Goal: Transaction & Acquisition: Purchase product/service

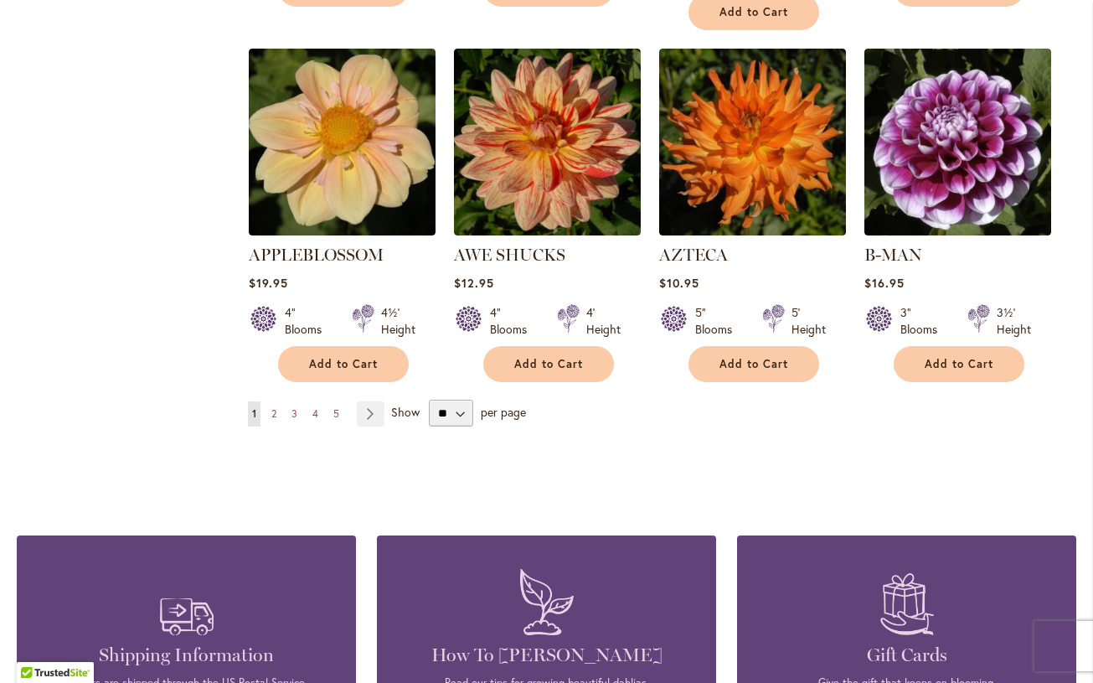
scroll to position [1435, 0]
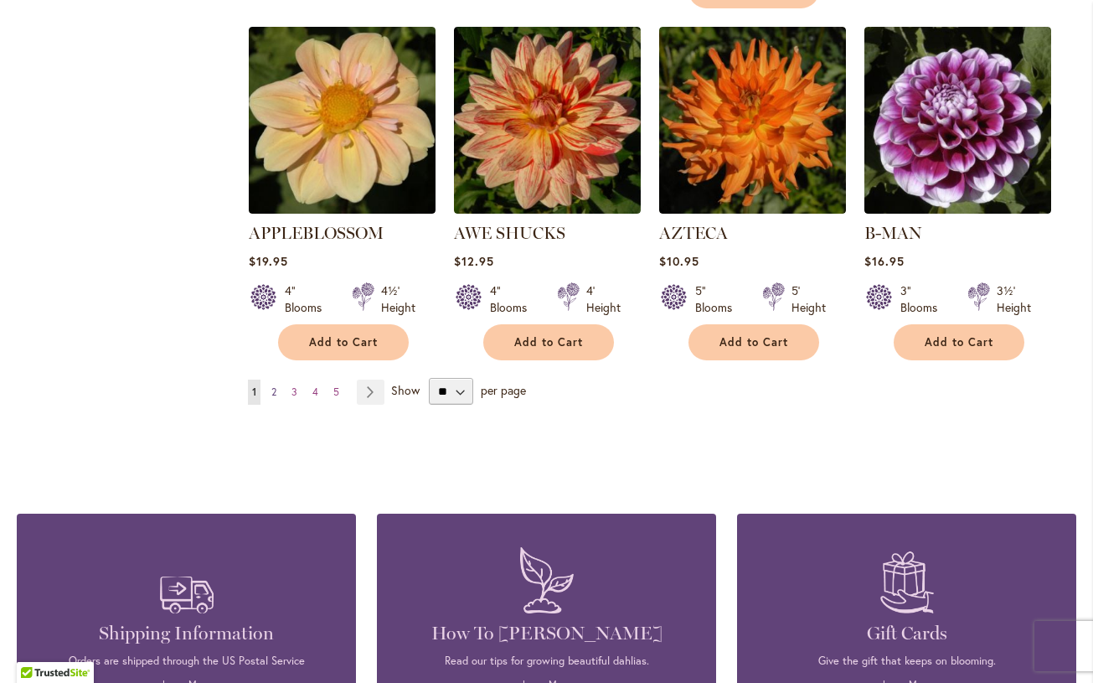
click at [275, 385] on span "2" at bounding box center [273, 391] width 5 height 13
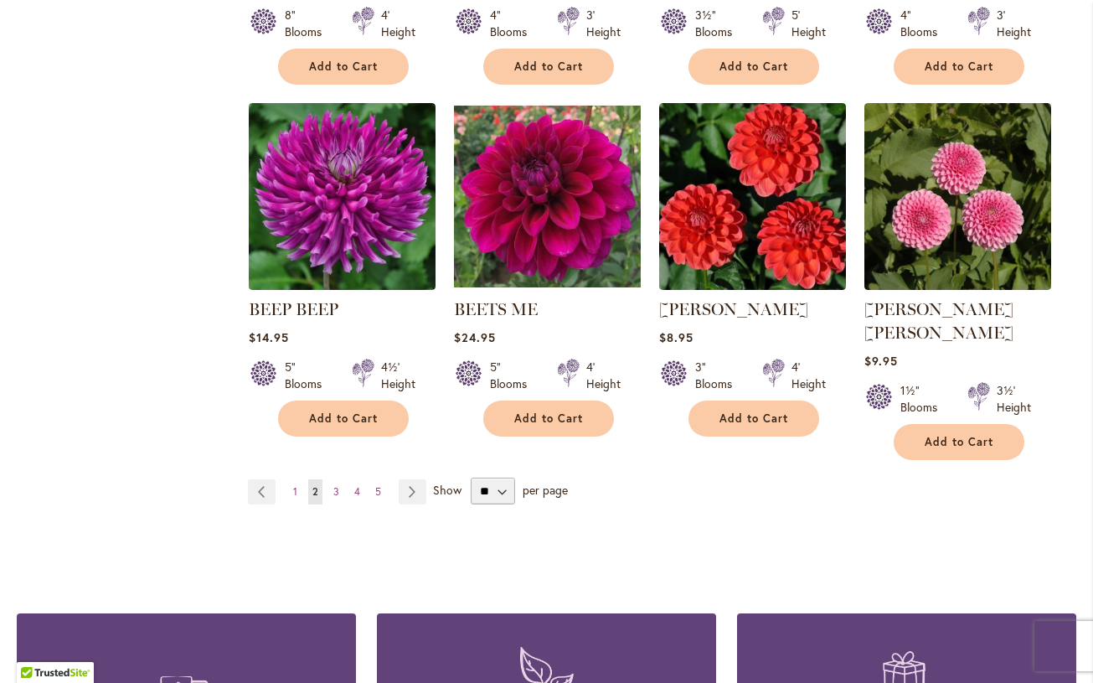
scroll to position [1305, 0]
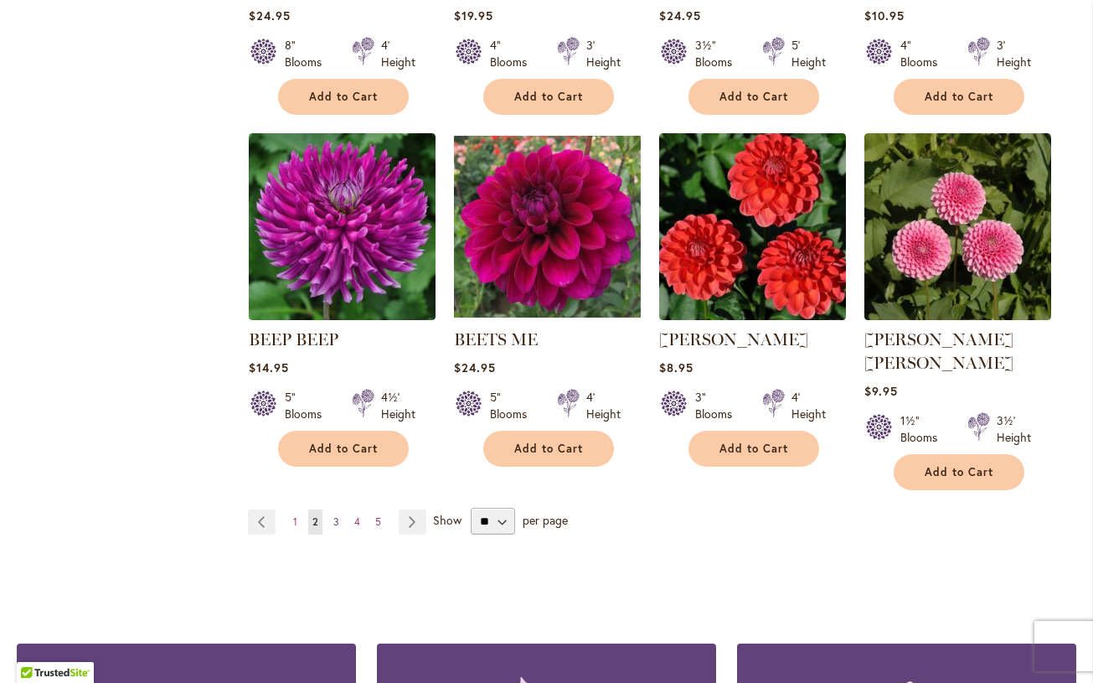
click at [334, 515] on span "3" at bounding box center [336, 521] width 6 height 13
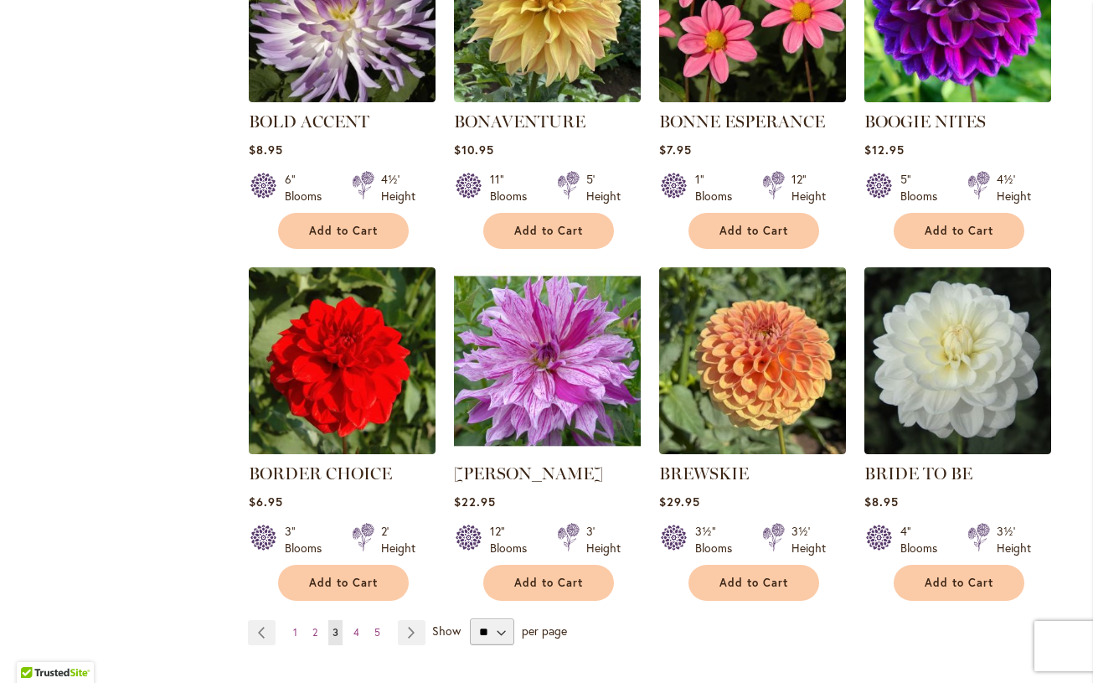
scroll to position [1180, 0]
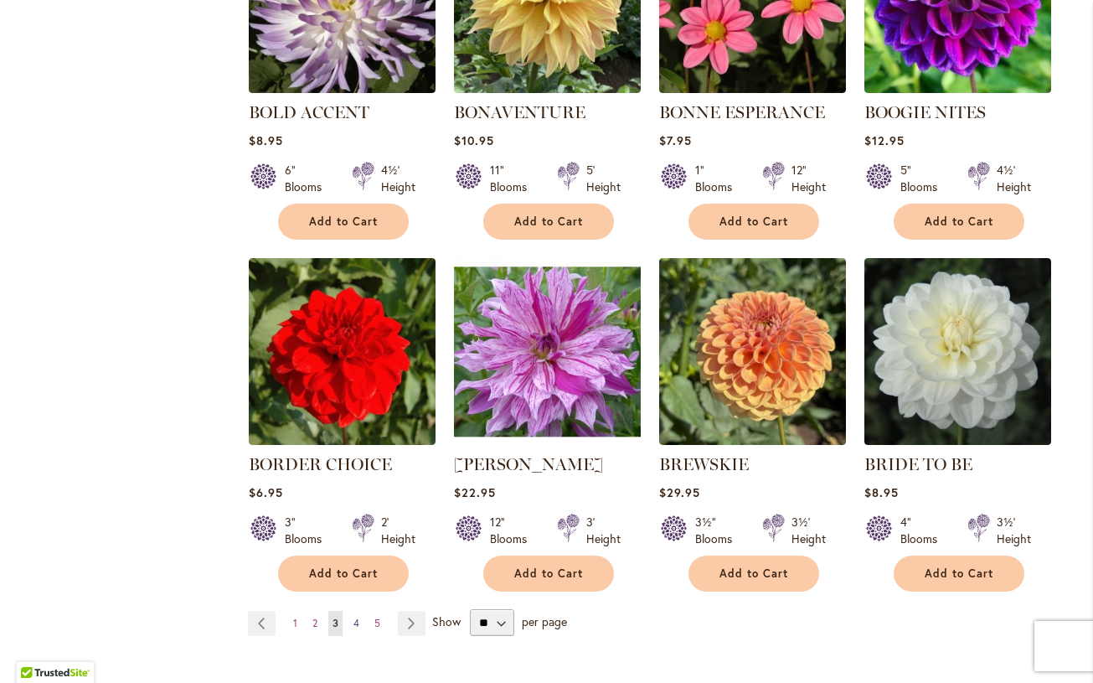
click at [354, 623] on span "4" at bounding box center [356, 623] width 6 height 13
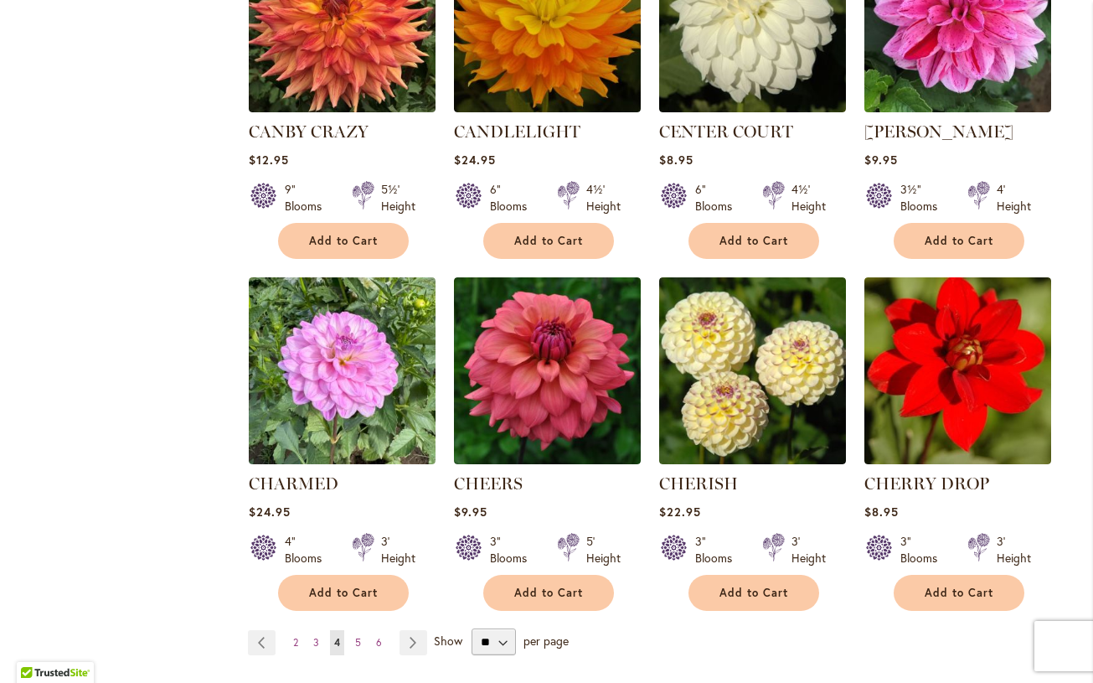
scroll to position [1262, 0]
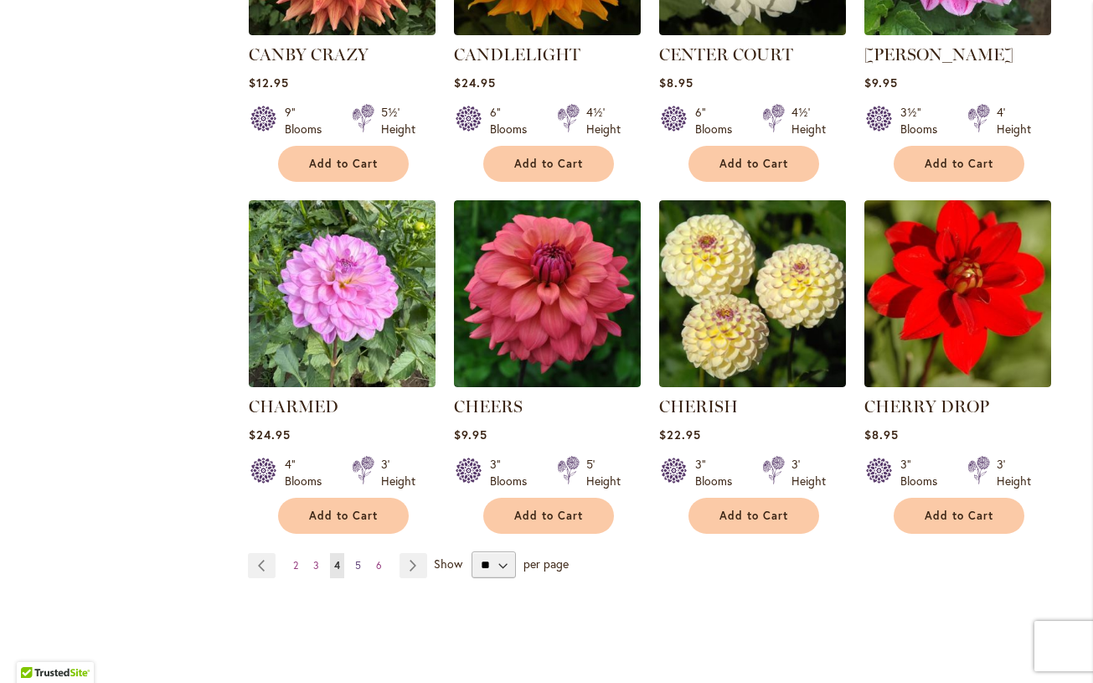
click at [360, 567] on span "5" at bounding box center [358, 565] width 6 height 13
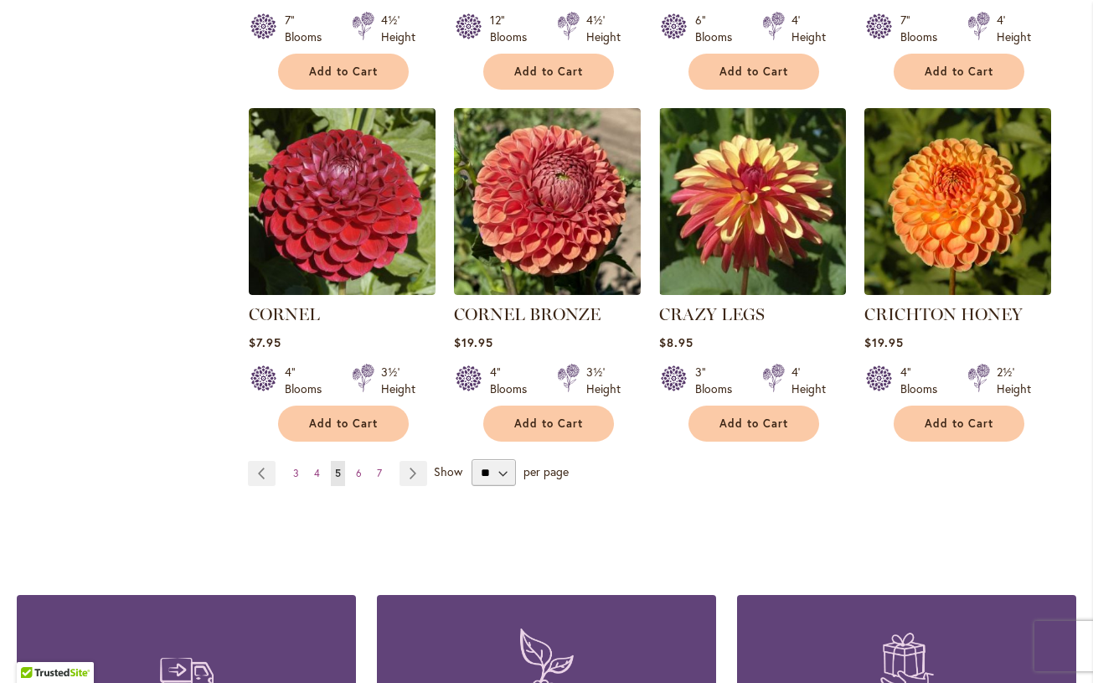
scroll to position [1393, 0]
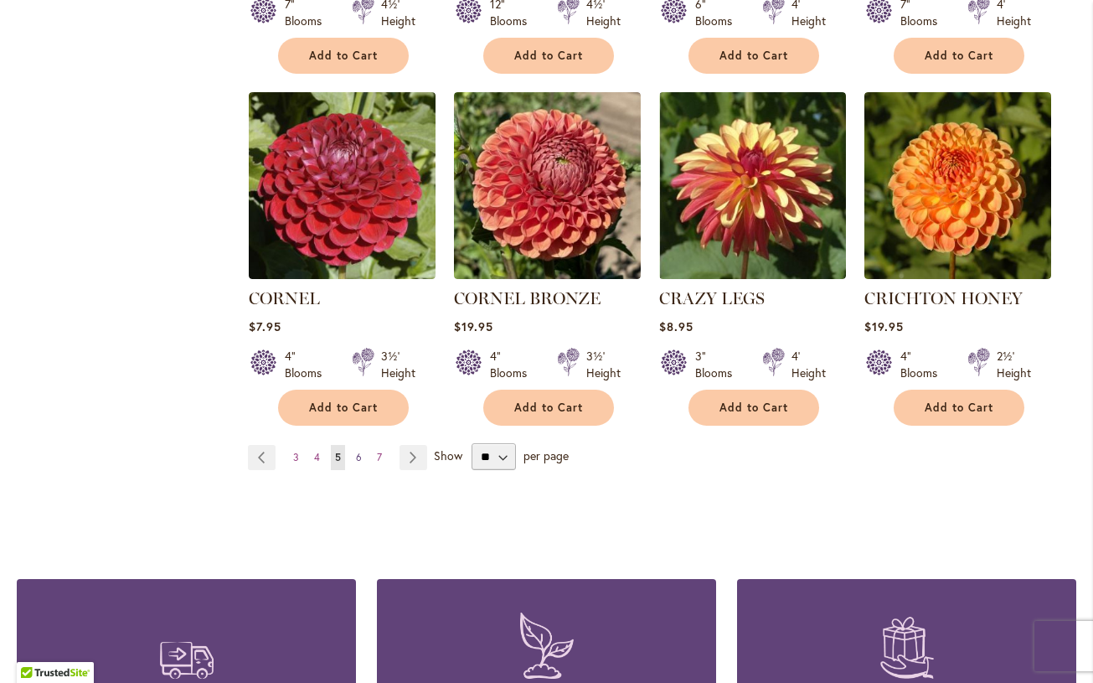
click at [356, 451] on span "6" at bounding box center [359, 457] width 6 height 13
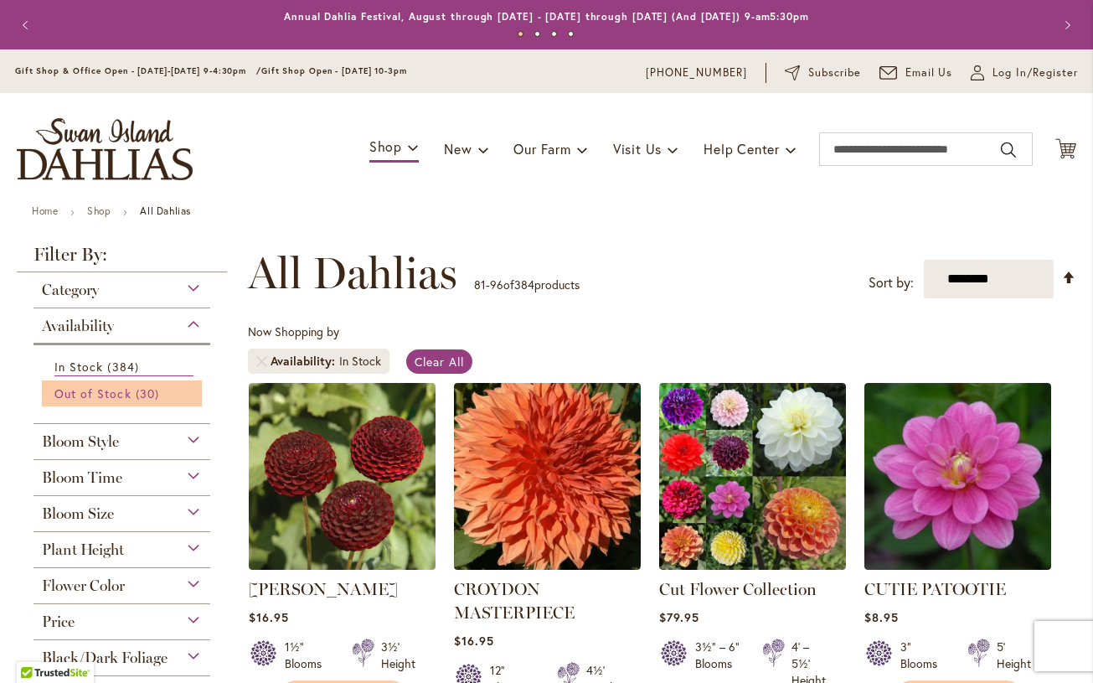
click at [123, 395] on span "Out of Stock" at bounding box center [92, 393] width 77 height 16
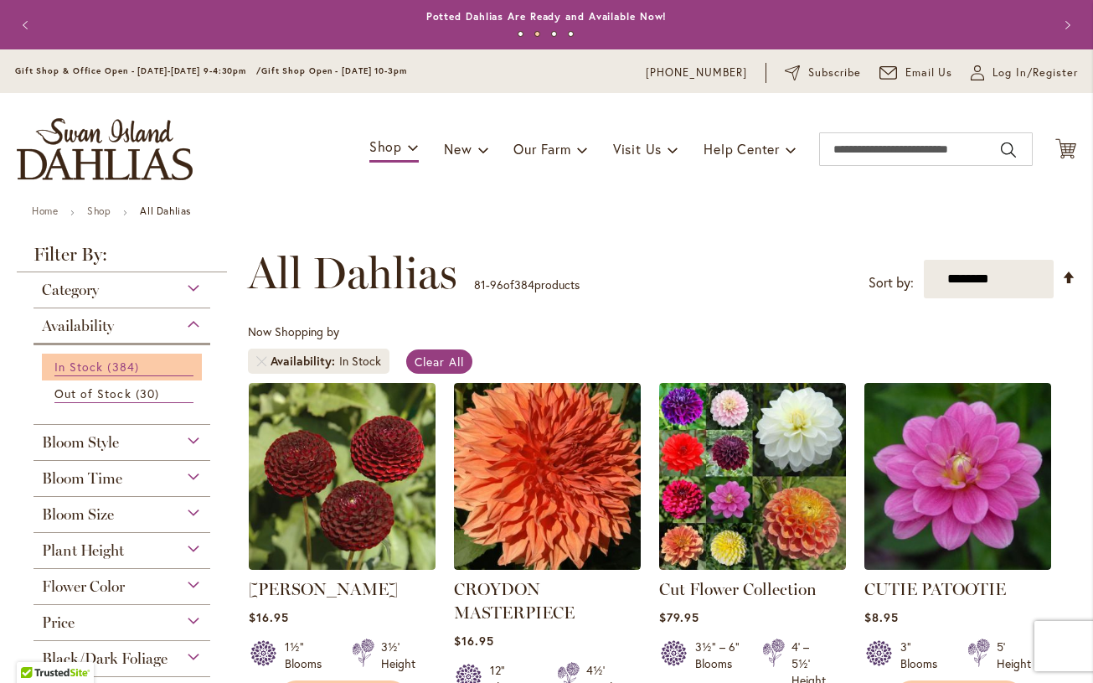
click at [95, 361] on span "In Stock" at bounding box center [78, 367] width 49 height 16
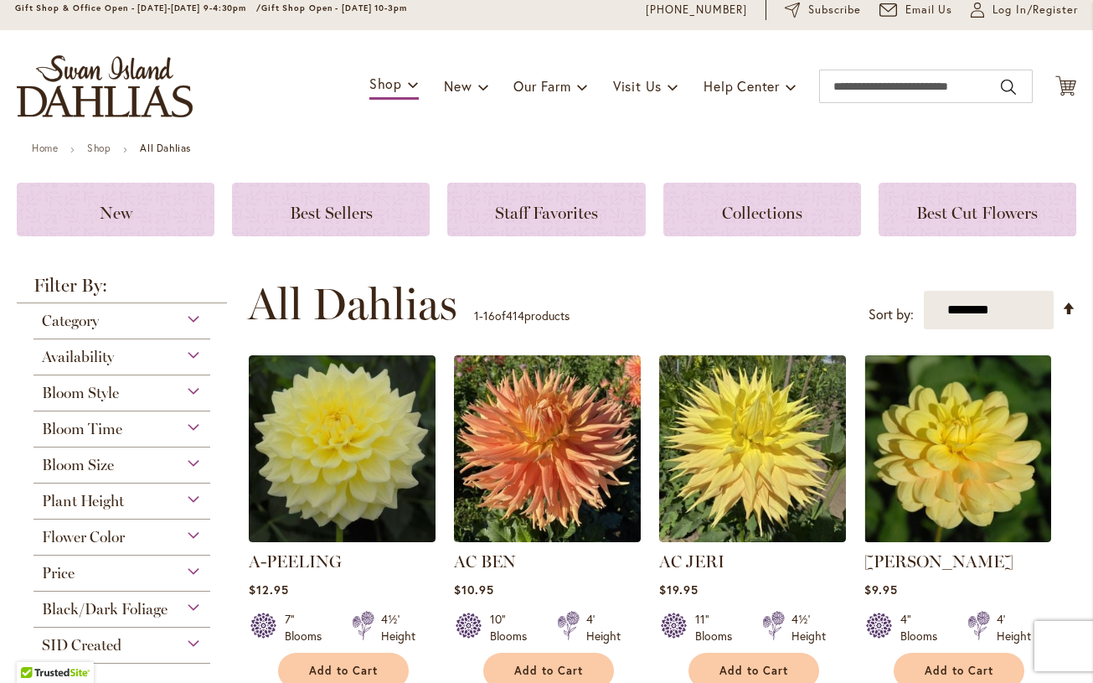
scroll to position [89, 0]
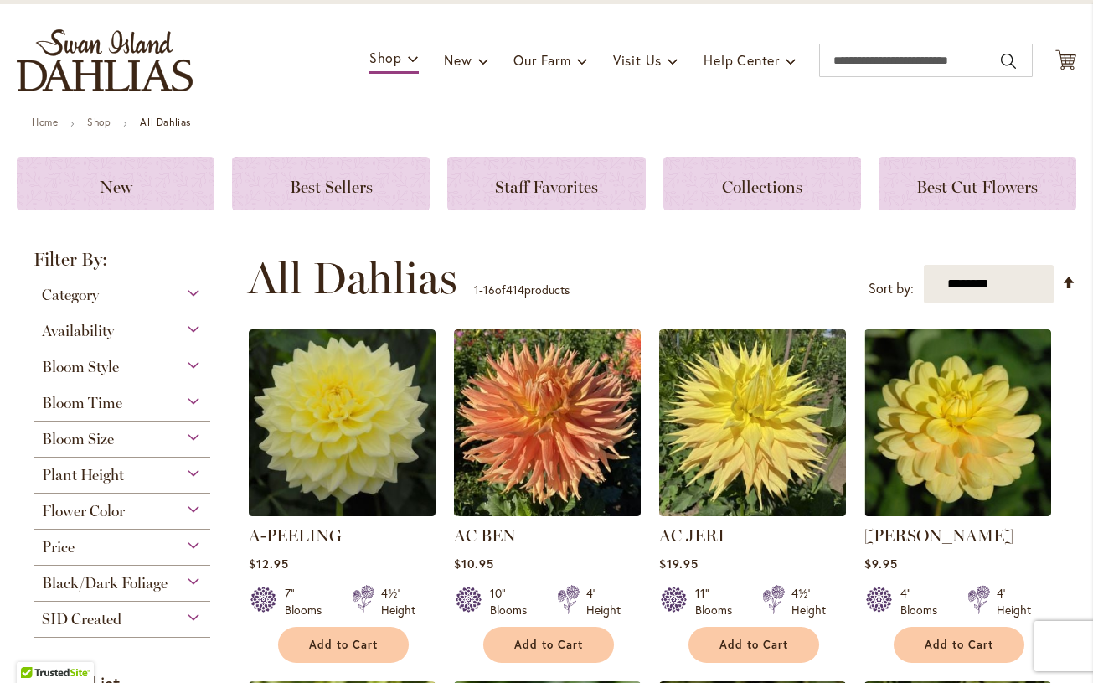
click at [101, 365] on span "Bloom Style" at bounding box center [80, 367] width 77 height 18
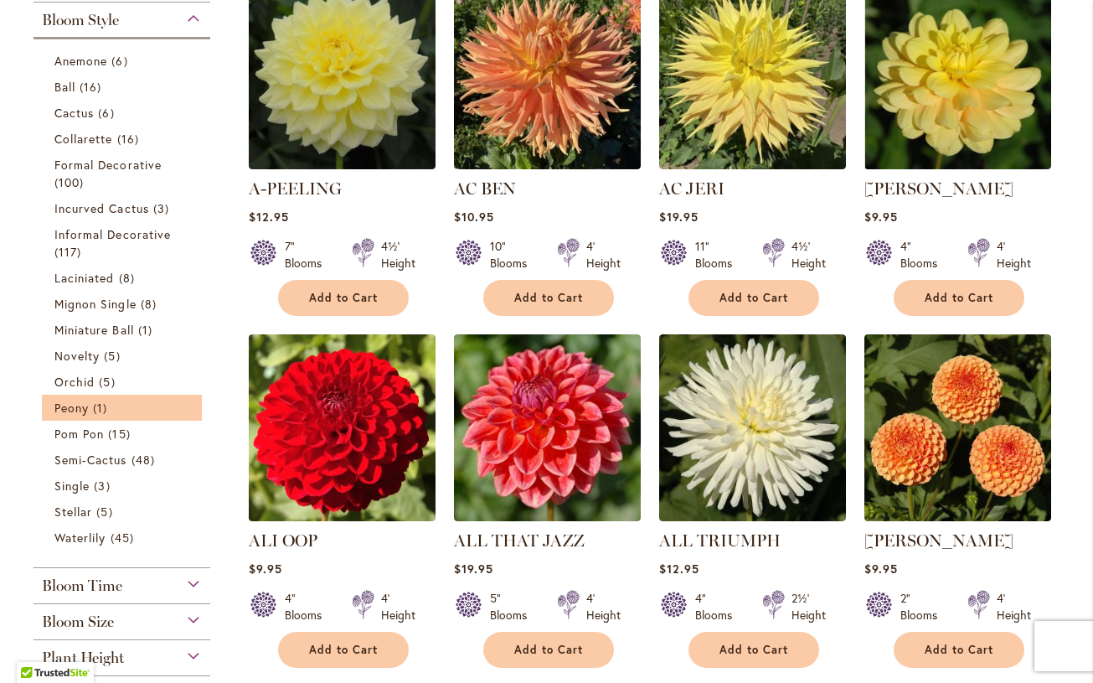
scroll to position [546, 0]
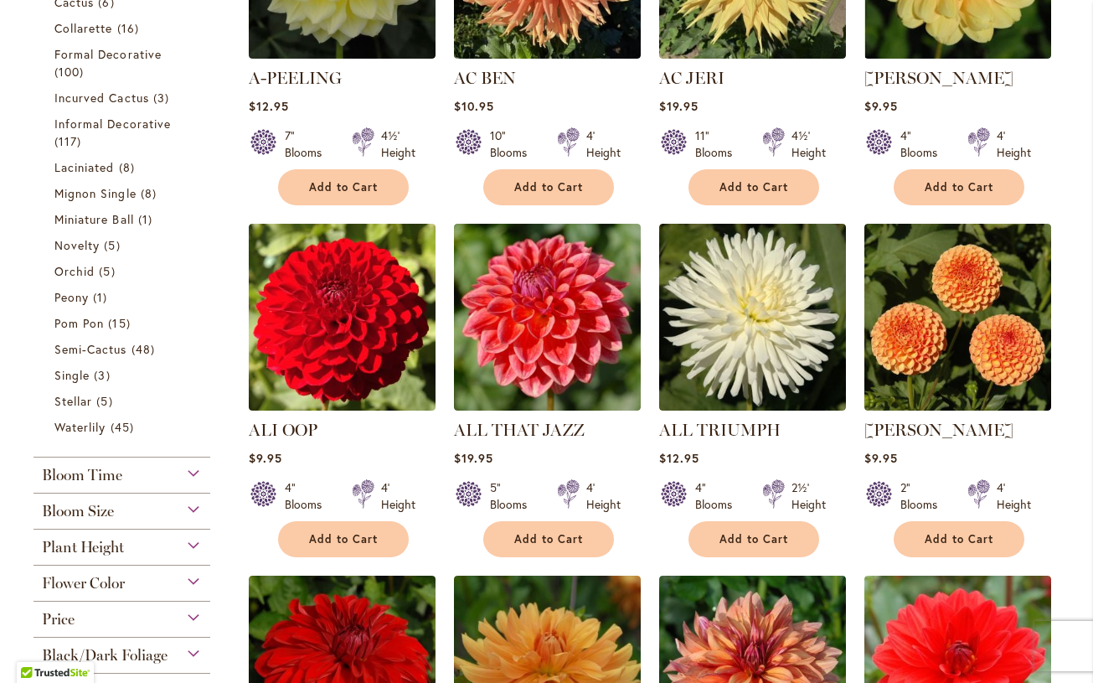
click at [124, 512] on div "Bloom Size" at bounding box center [122, 506] width 177 height 27
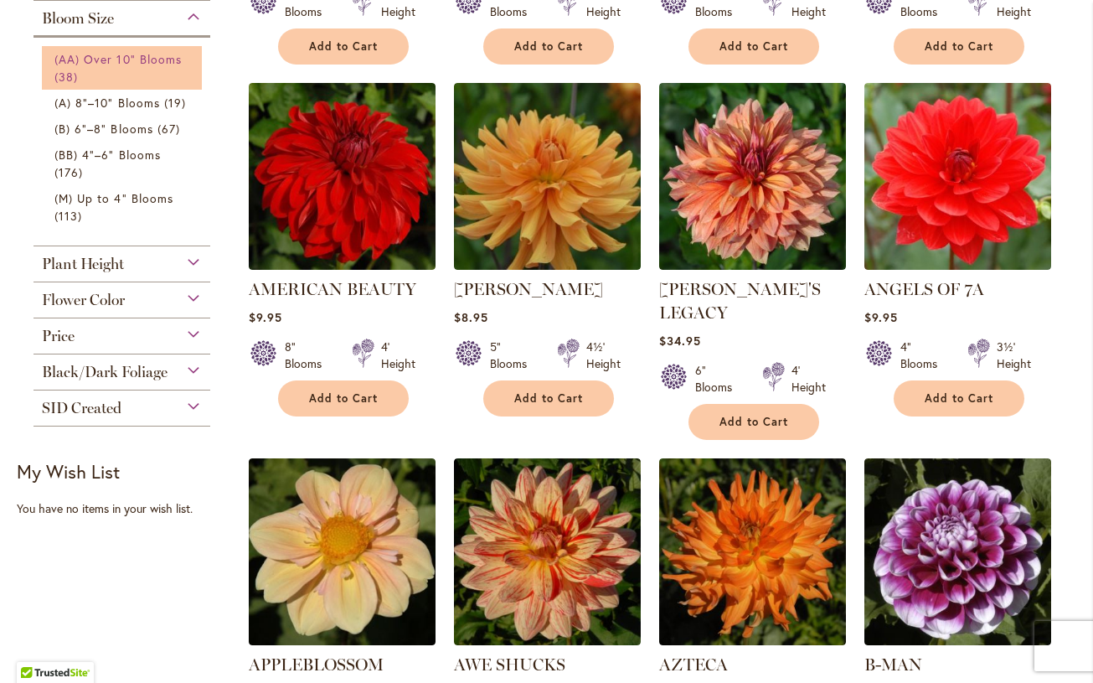
click at [161, 74] on link "(AA) Over 10" Blooms 38 items" at bounding box center [123, 67] width 139 height 35
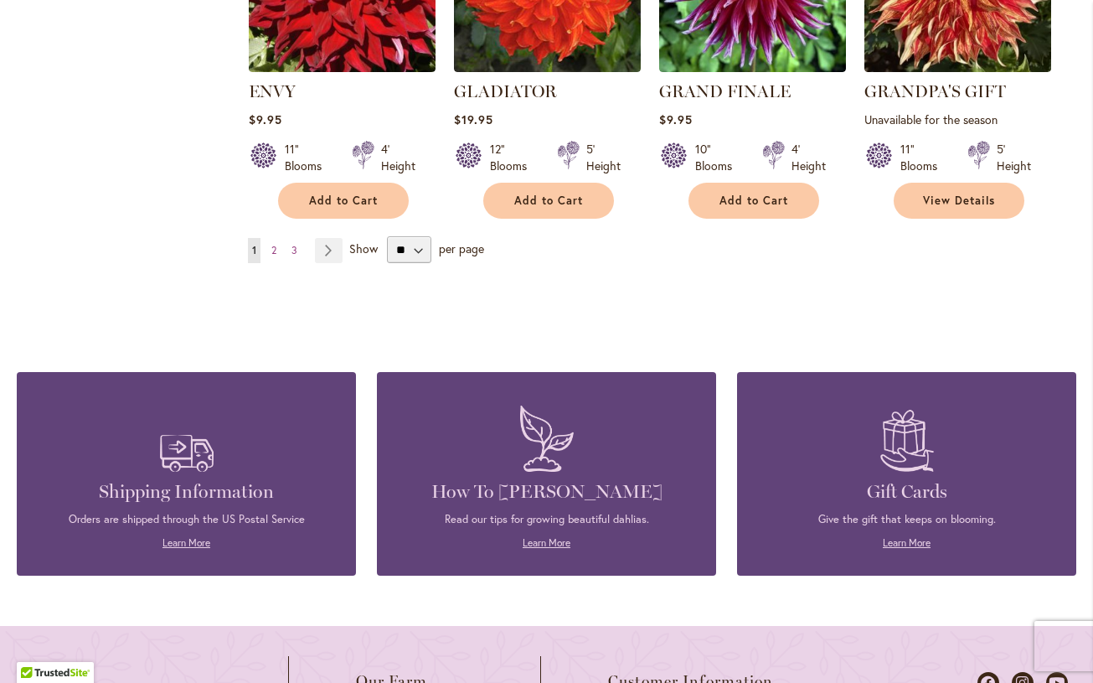
scroll to position [1609, 0]
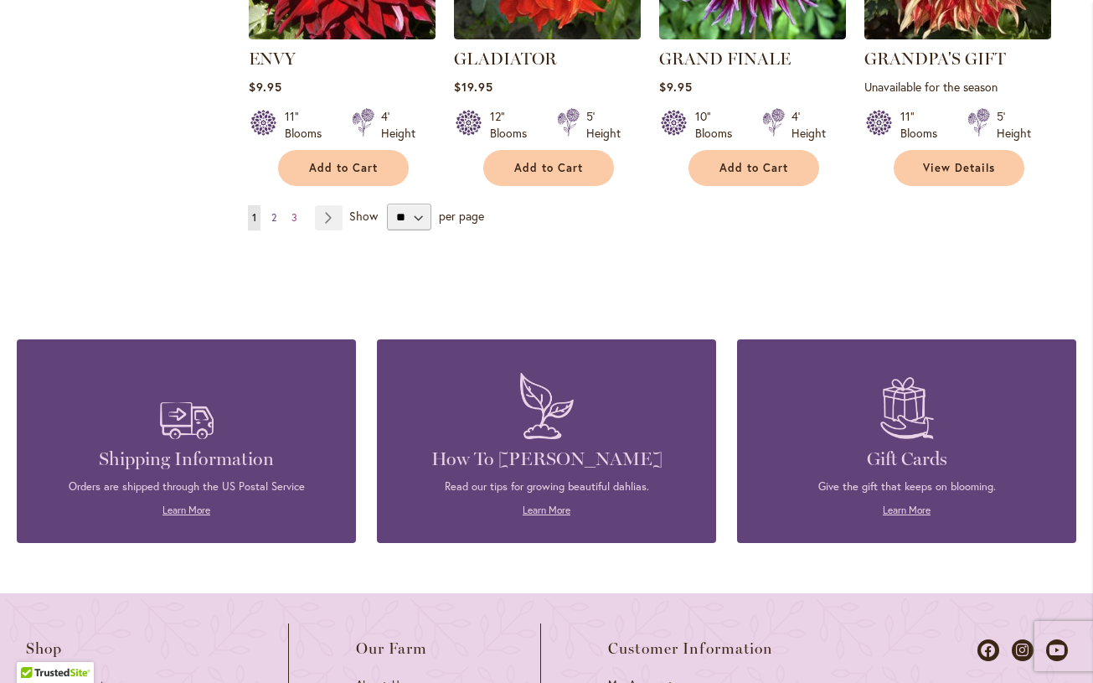
click at [276, 217] on span "2" at bounding box center [273, 217] width 5 height 13
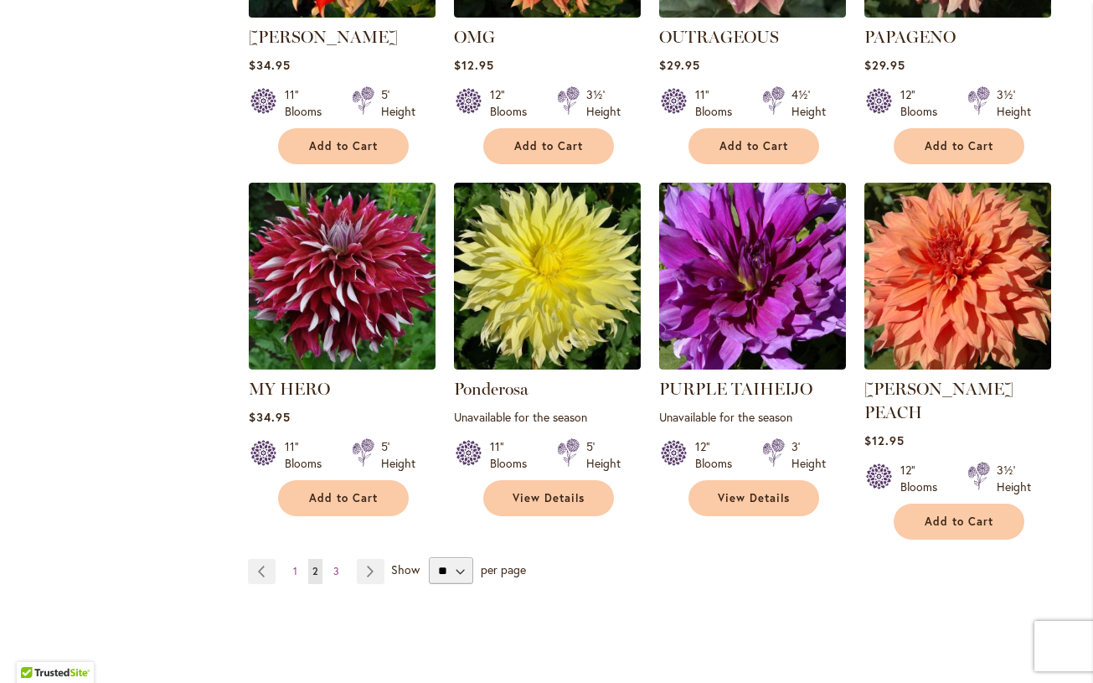
scroll to position [1297, 0]
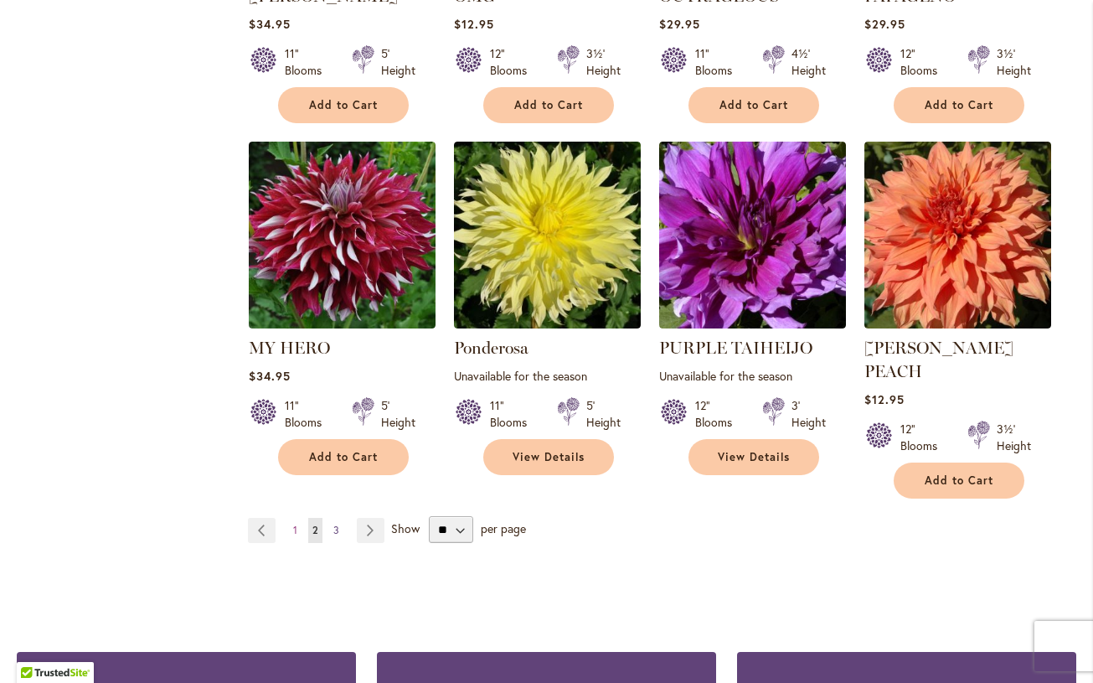
click at [337, 524] on span "3" at bounding box center [336, 530] width 6 height 13
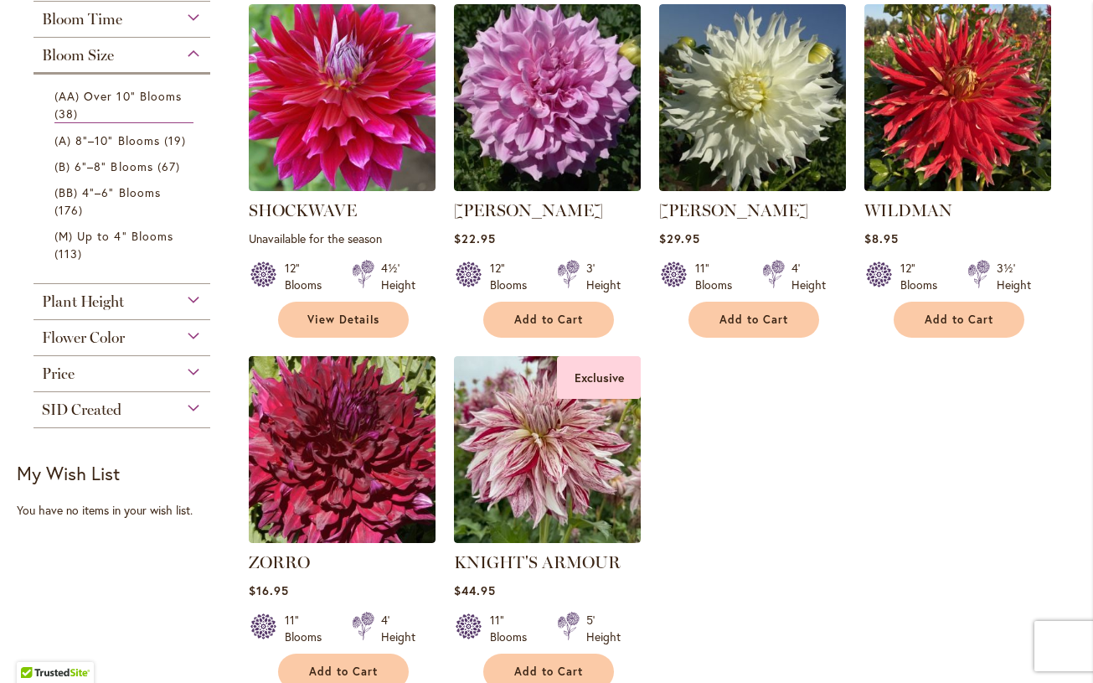
scroll to position [353, 0]
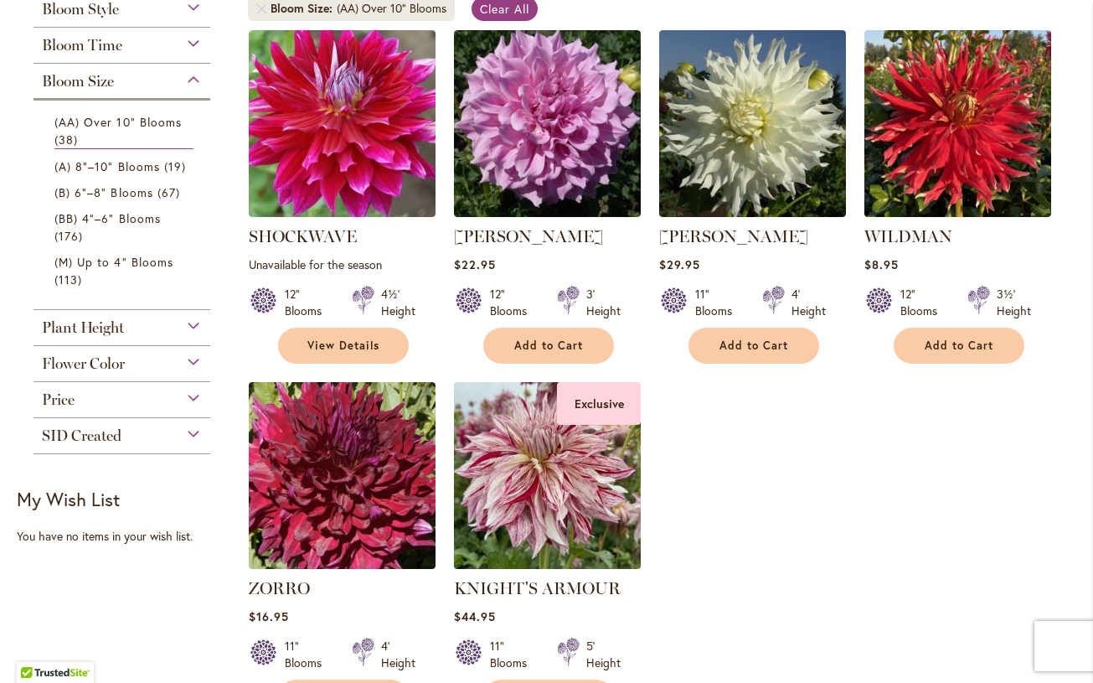
click at [514, 504] on img at bounding box center [548, 475] width 196 height 196
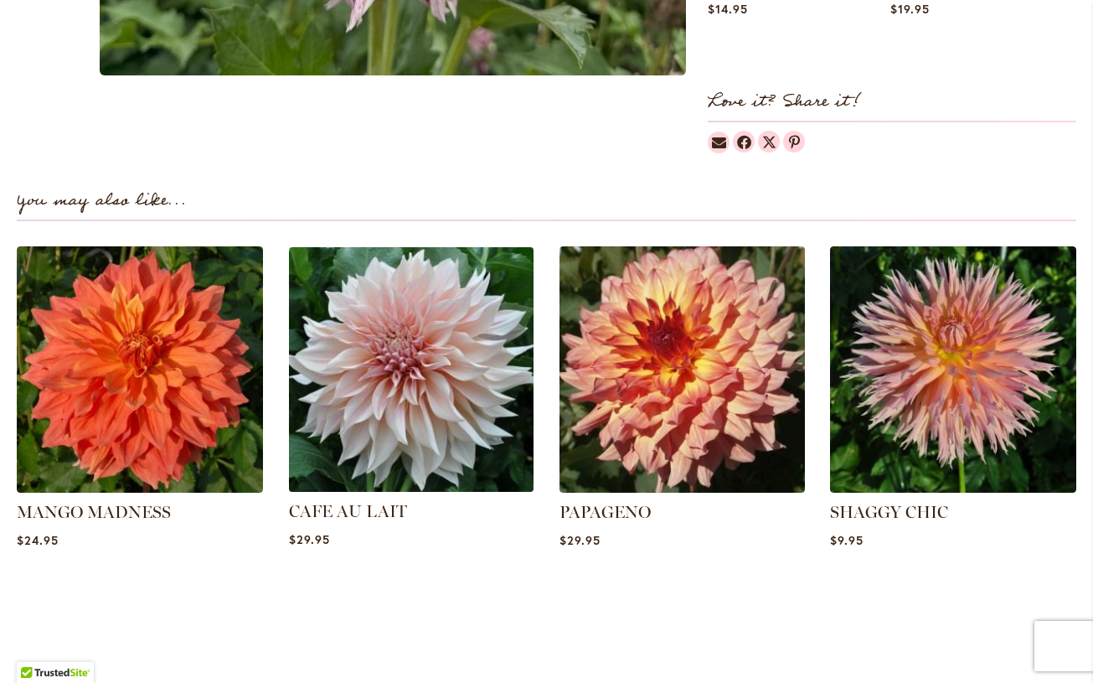
scroll to position [1308, 0]
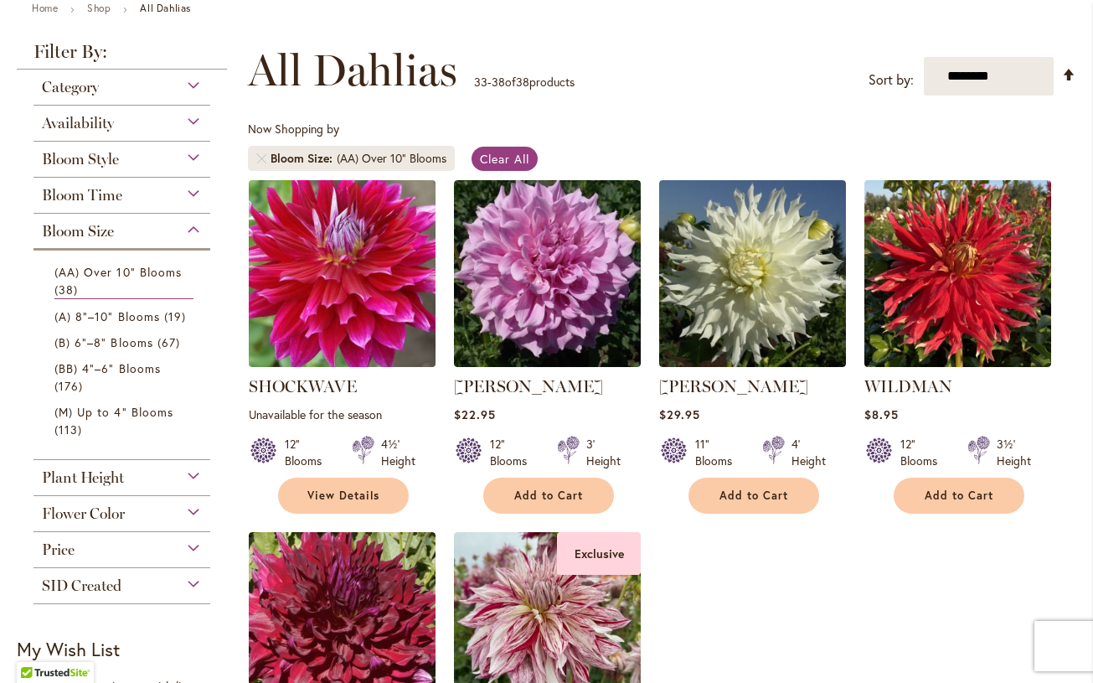
scroll to position [312, 0]
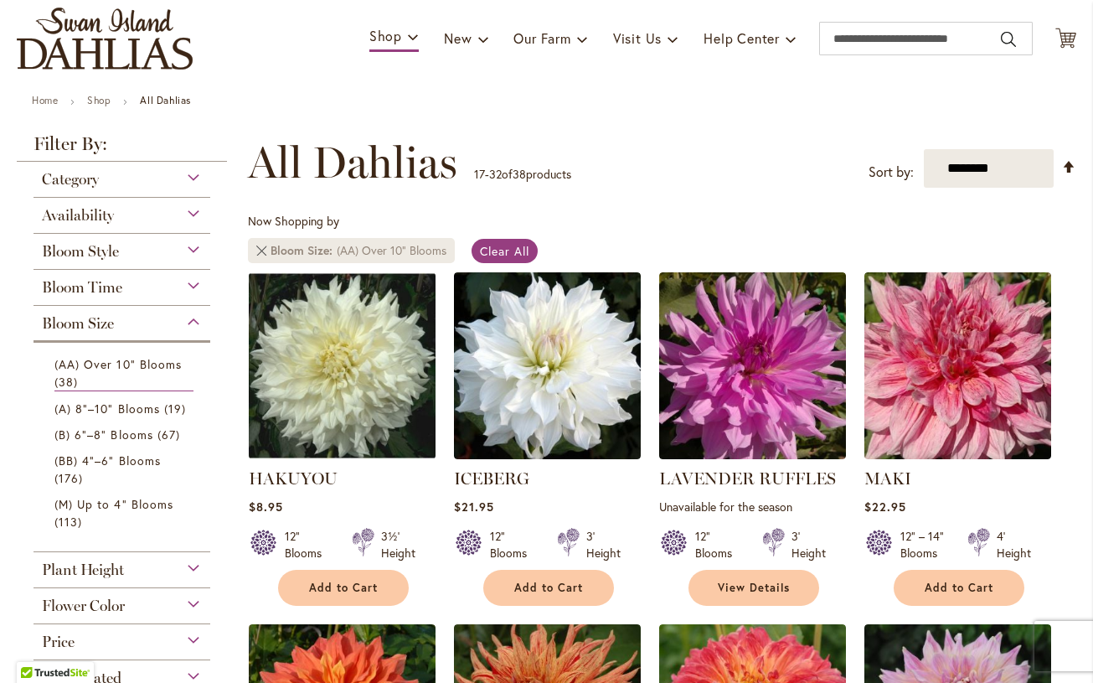
scroll to position [213, 0]
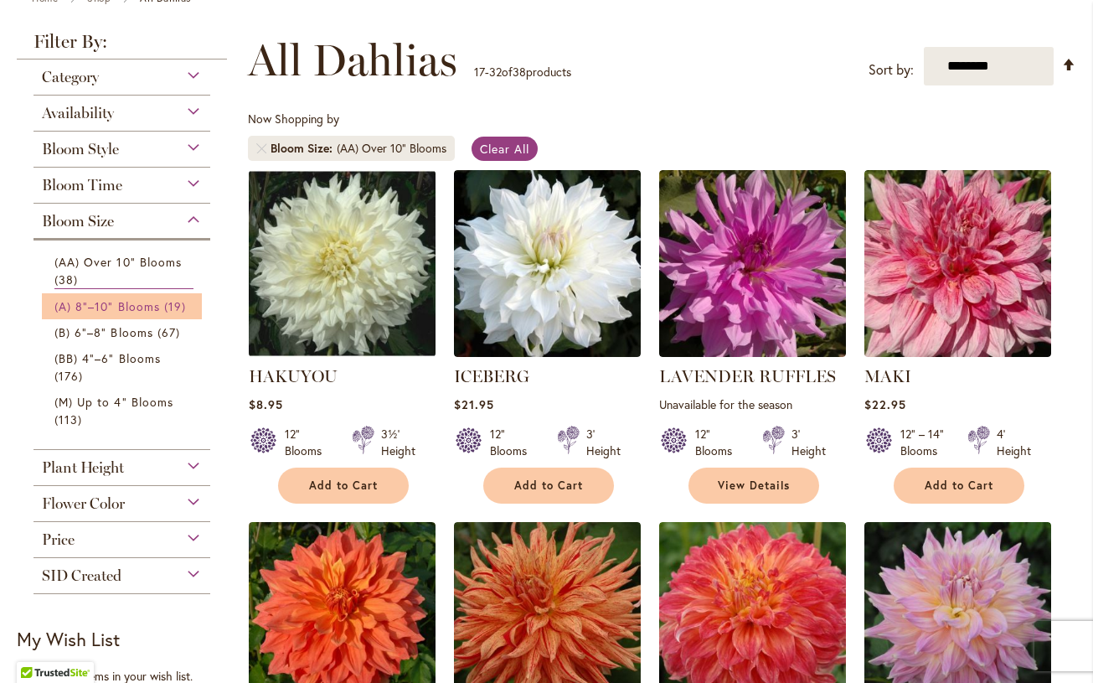
click at [152, 302] on span "(A) 8"–10" Blooms" at bounding box center [107, 306] width 106 height 16
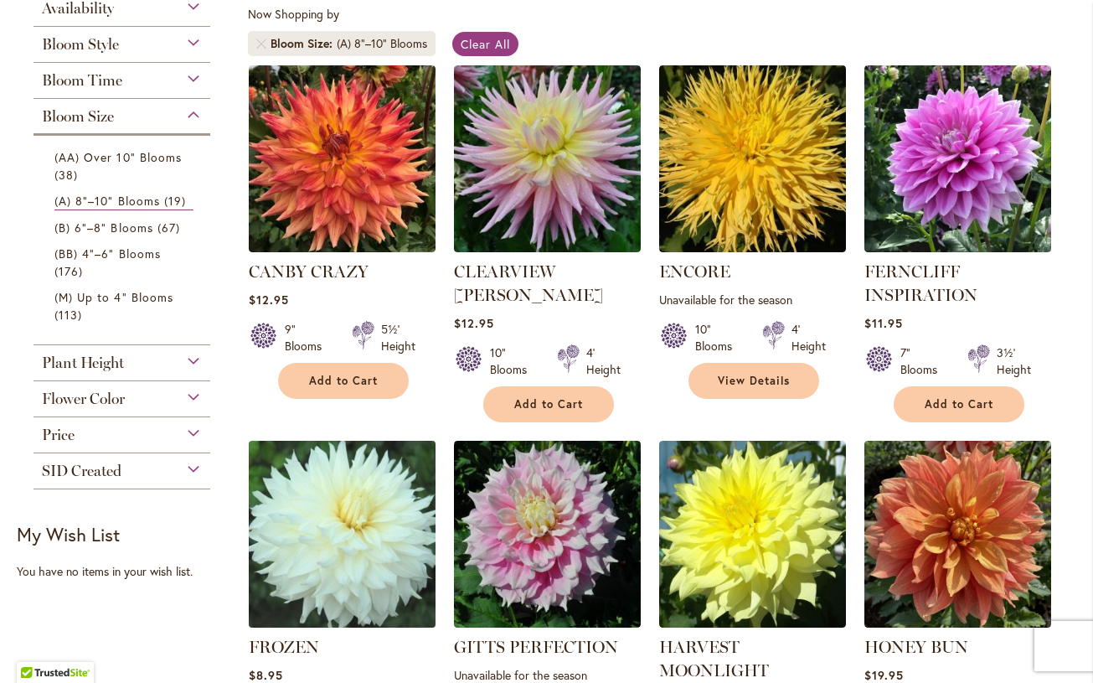
scroll to position [228, 0]
